Goal: Task Accomplishment & Management: Use online tool/utility

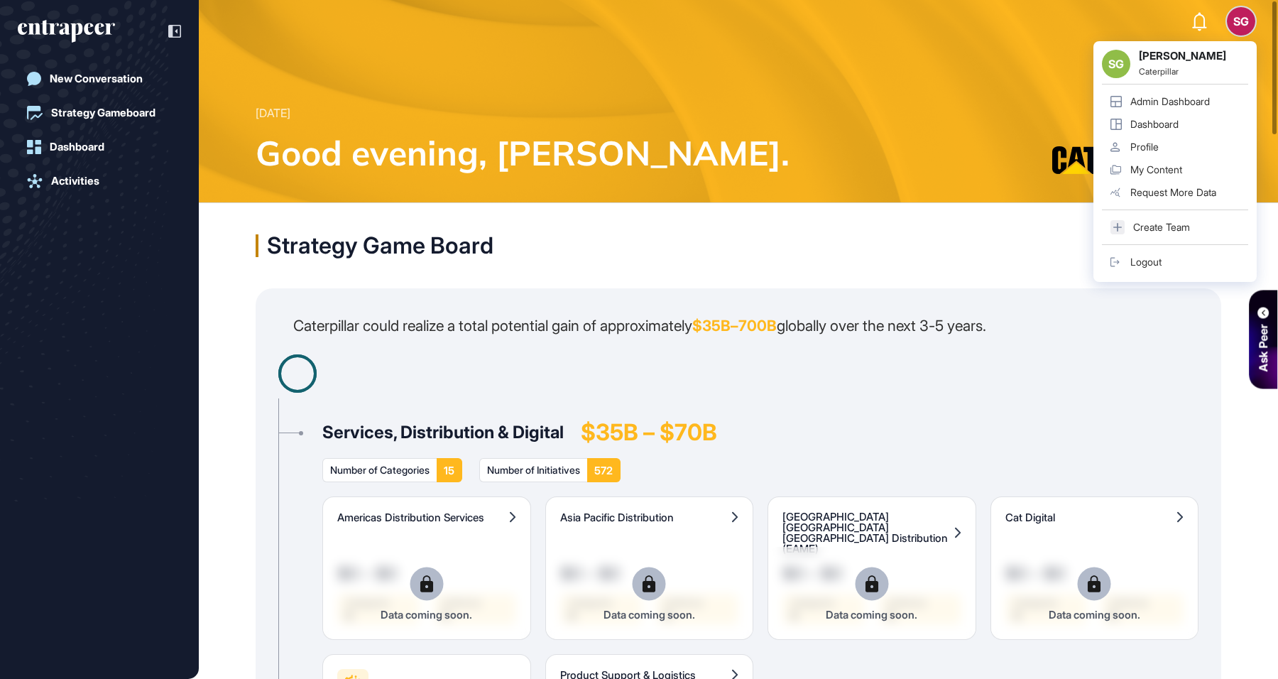
click at [1248, 21] on div "SG" at bounding box center [1241, 21] width 28 height 28
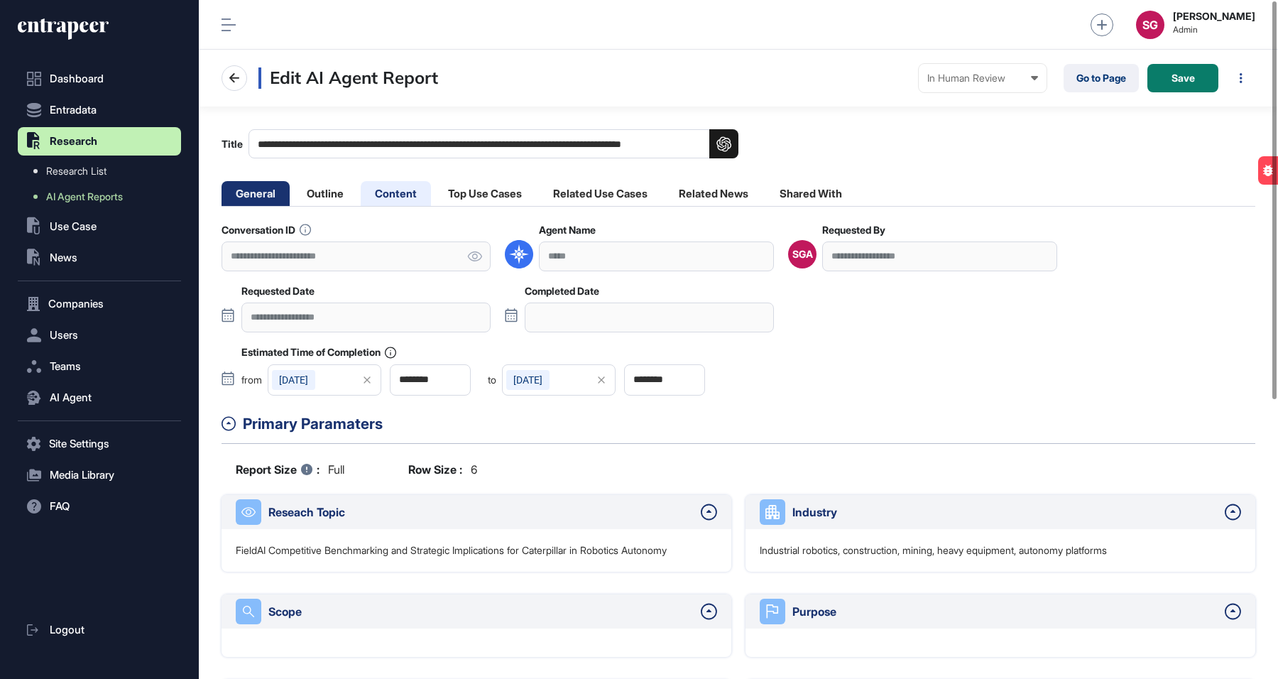
scroll to position [679, 1079]
click at [403, 195] on li "Content" at bounding box center [396, 193] width 70 height 25
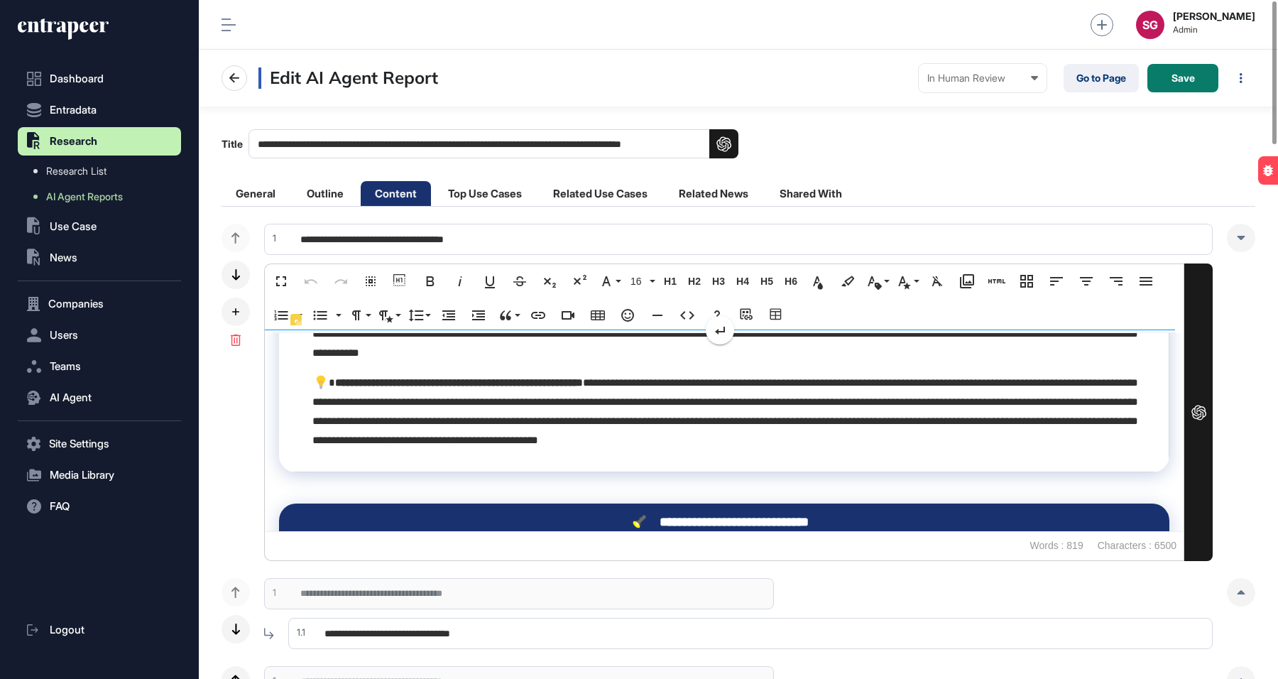
scroll to position [396, 0]
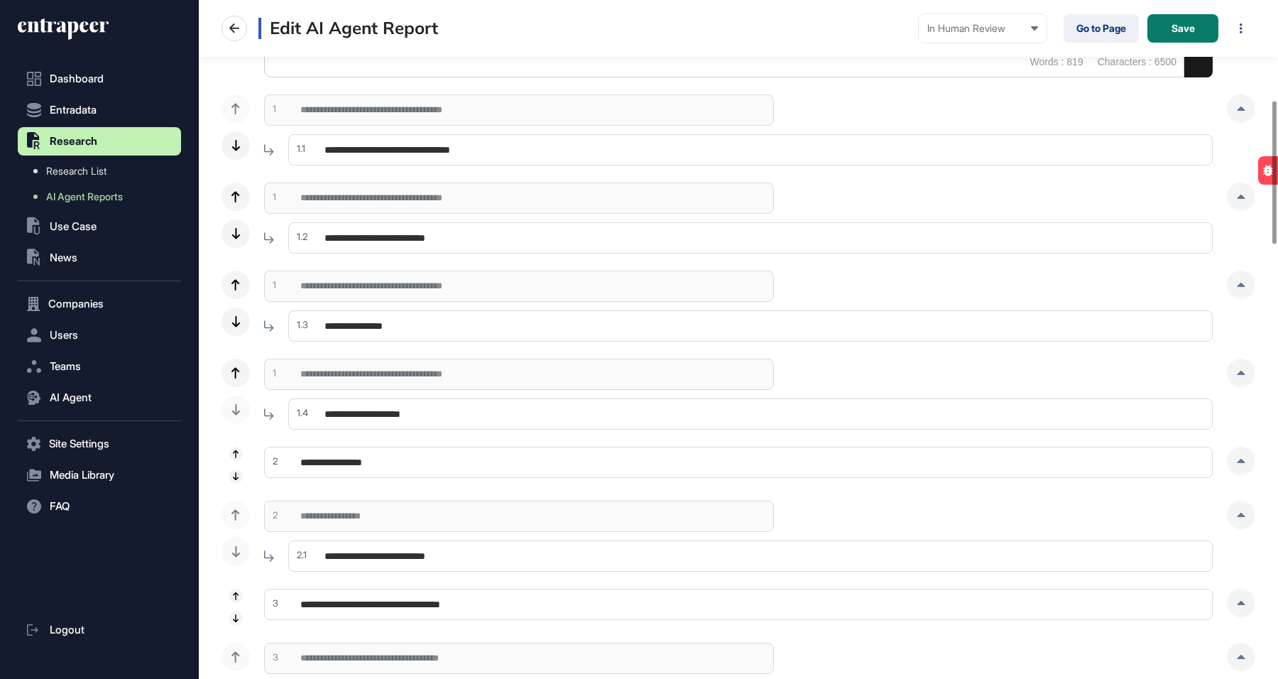
scroll to position [473, 0]
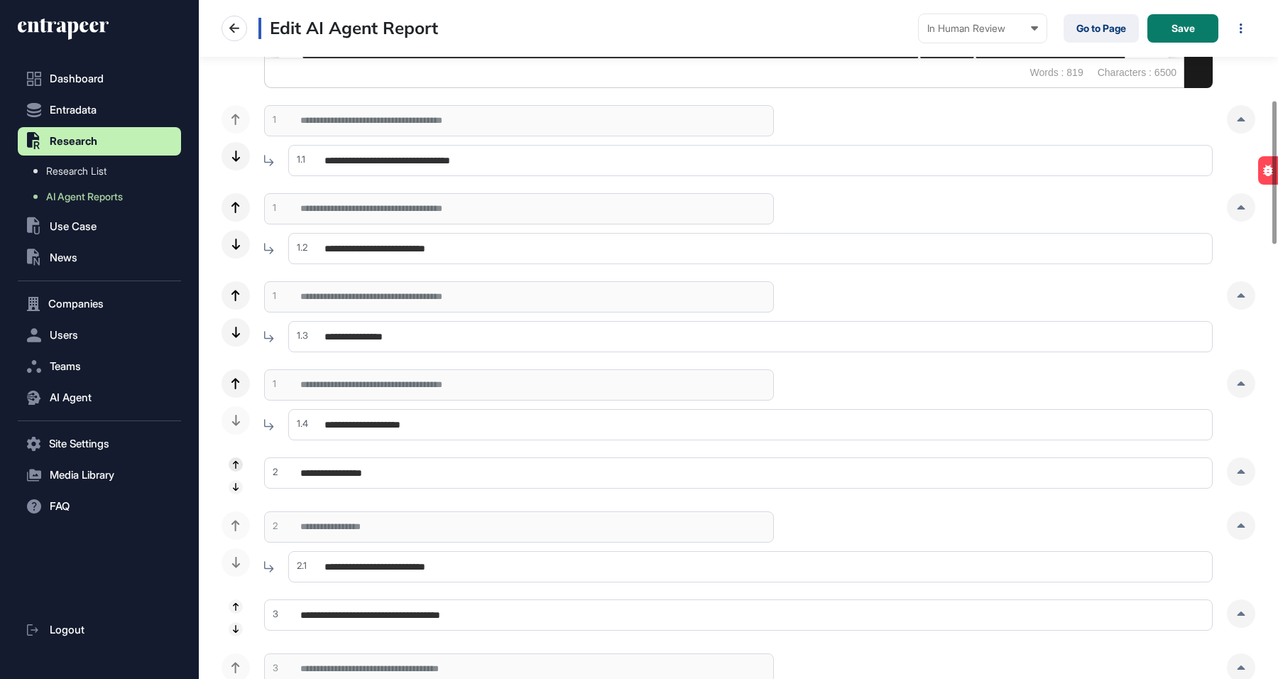
click at [236, 465] on icon at bounding box center [236, 464] width 6 height 8
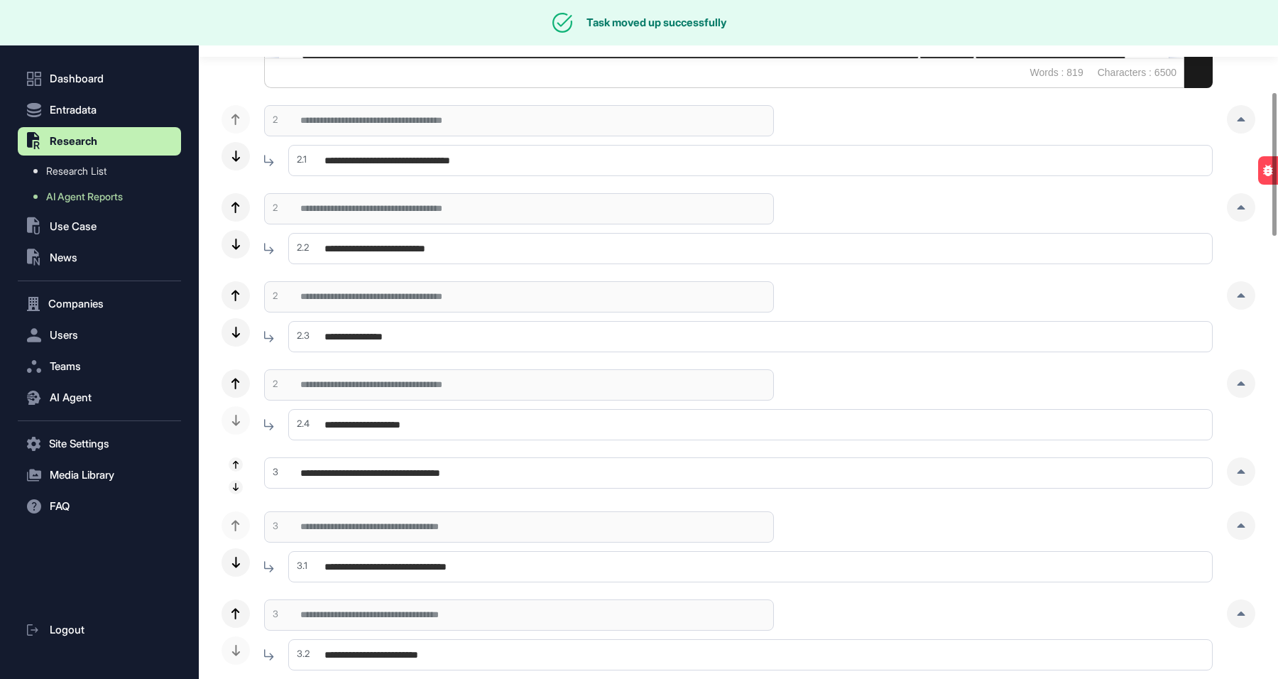
scroll to position [0, 0]
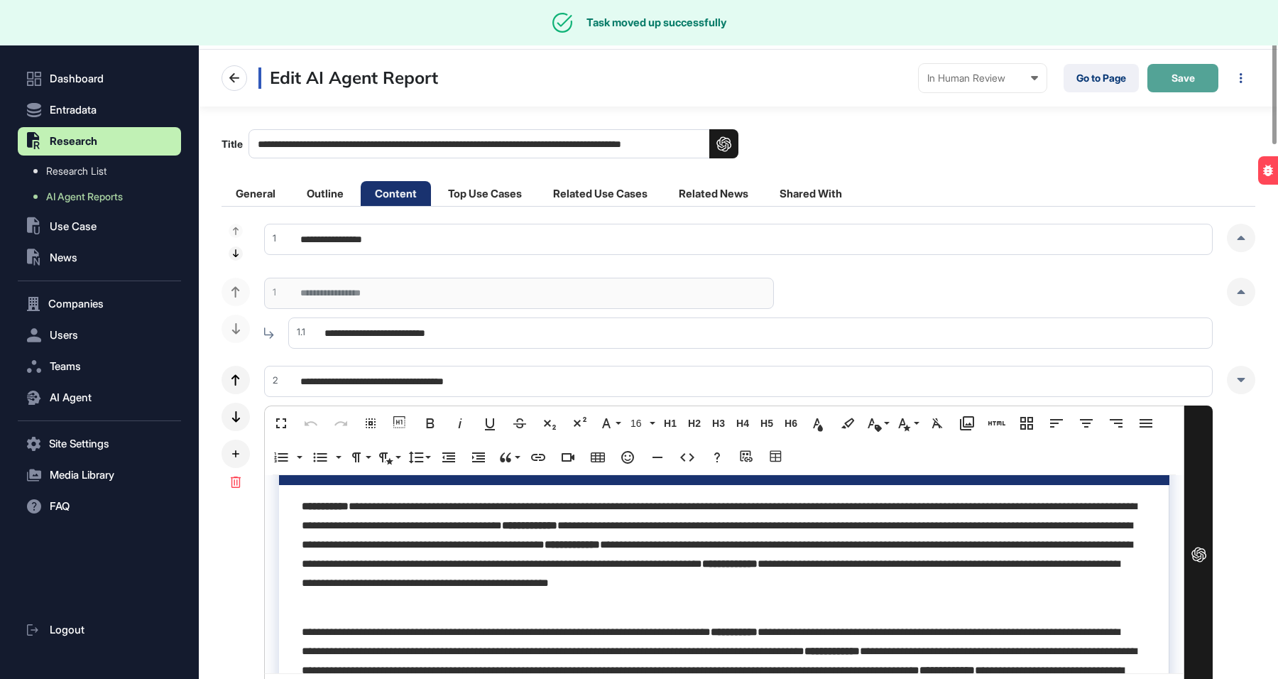
click at [1185, 79] on span "Save" at bounding box center [1182, 78] width 23 height 10
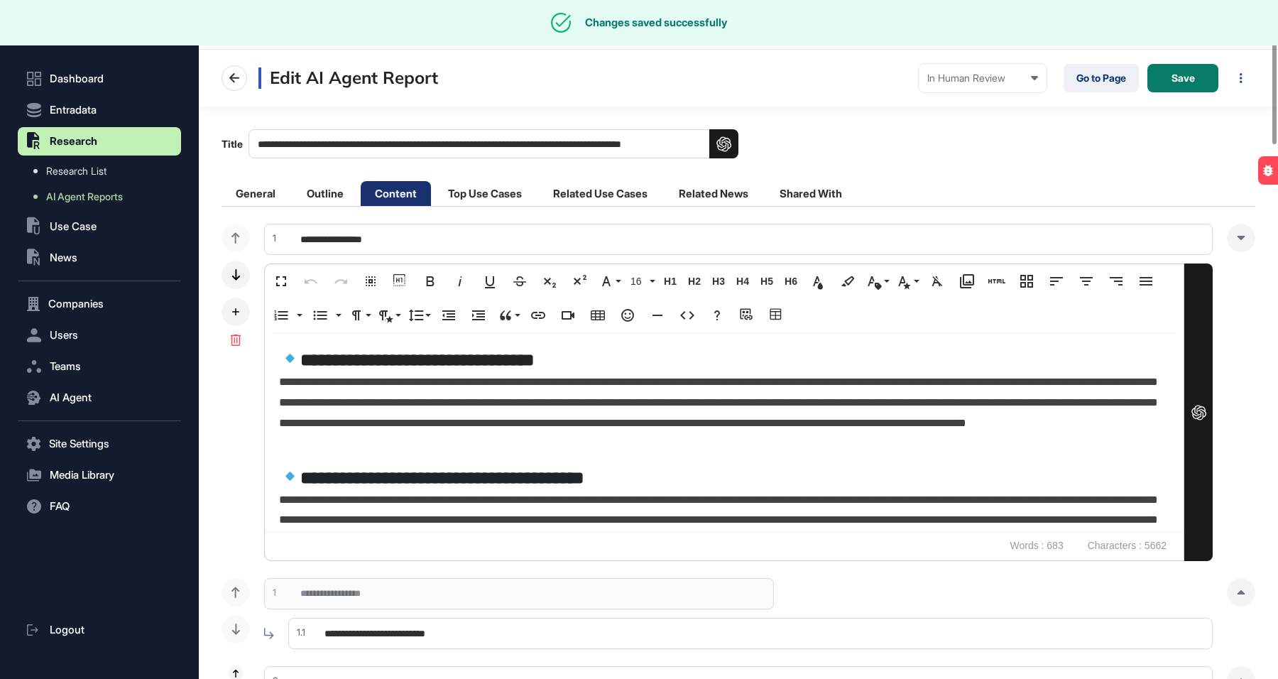
scroll to position [679, 1079]
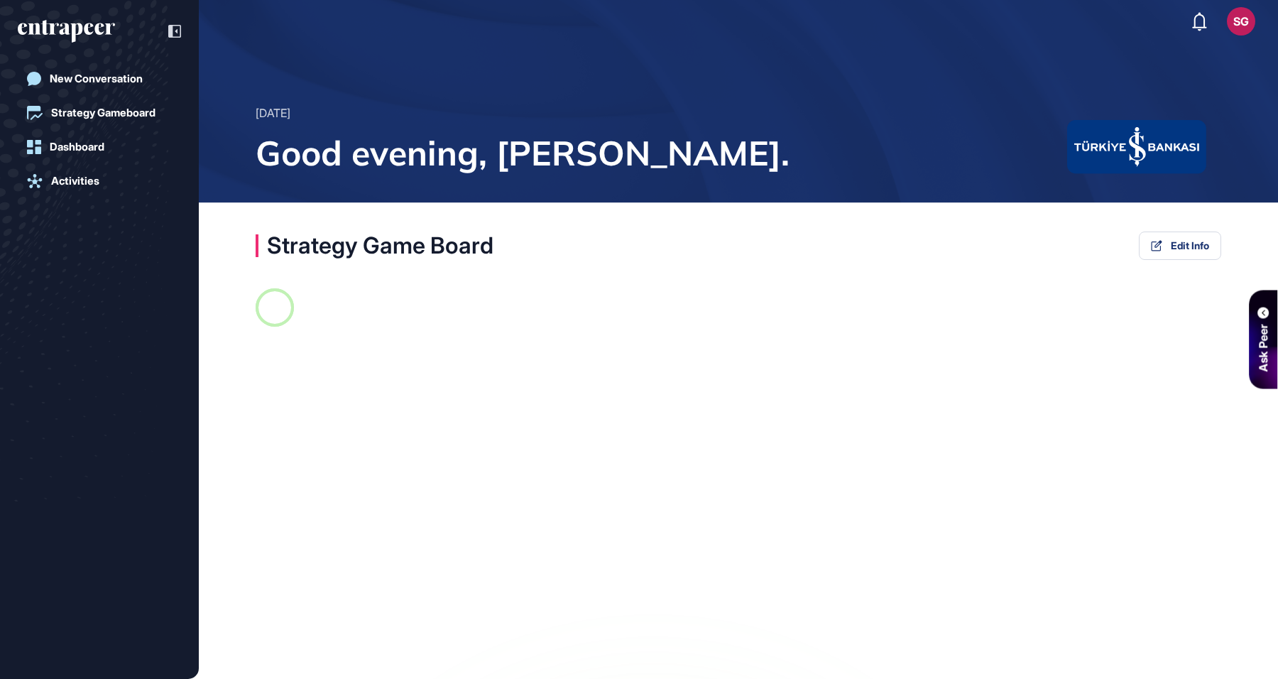
scroll to position [6, 1]
